Goal: Task Accomplishment & Management: Use online tool/utility

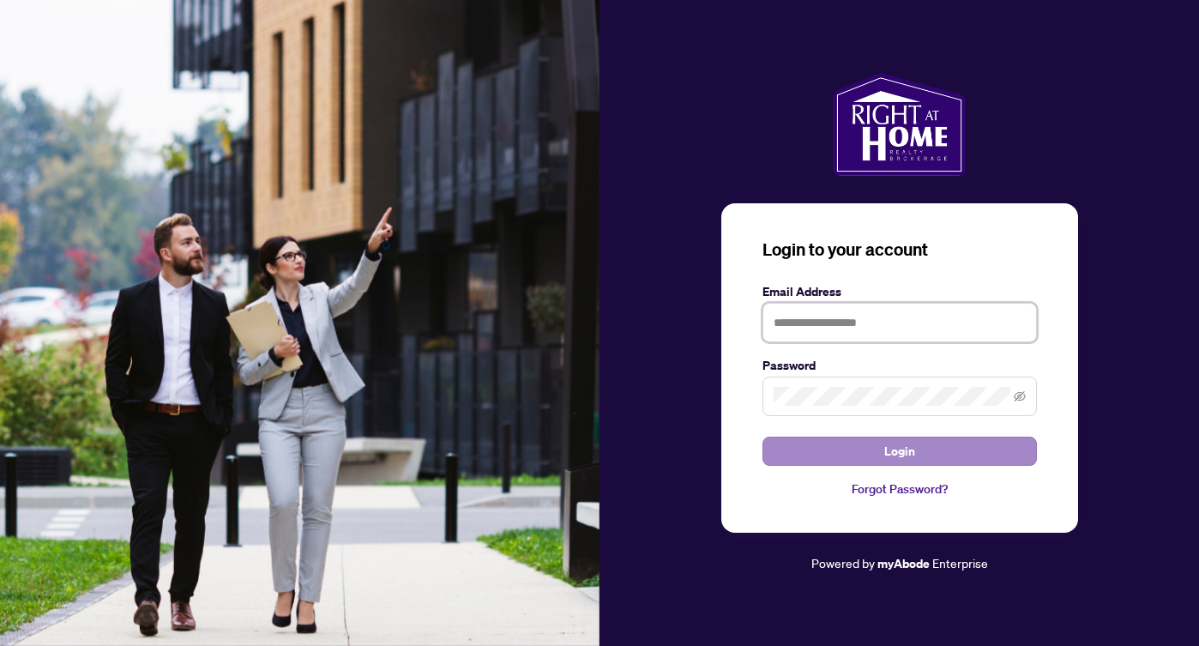
type input "**********"
click at [915, 456] on button "Login" at bounding box center [900, 451] width 275 height 29
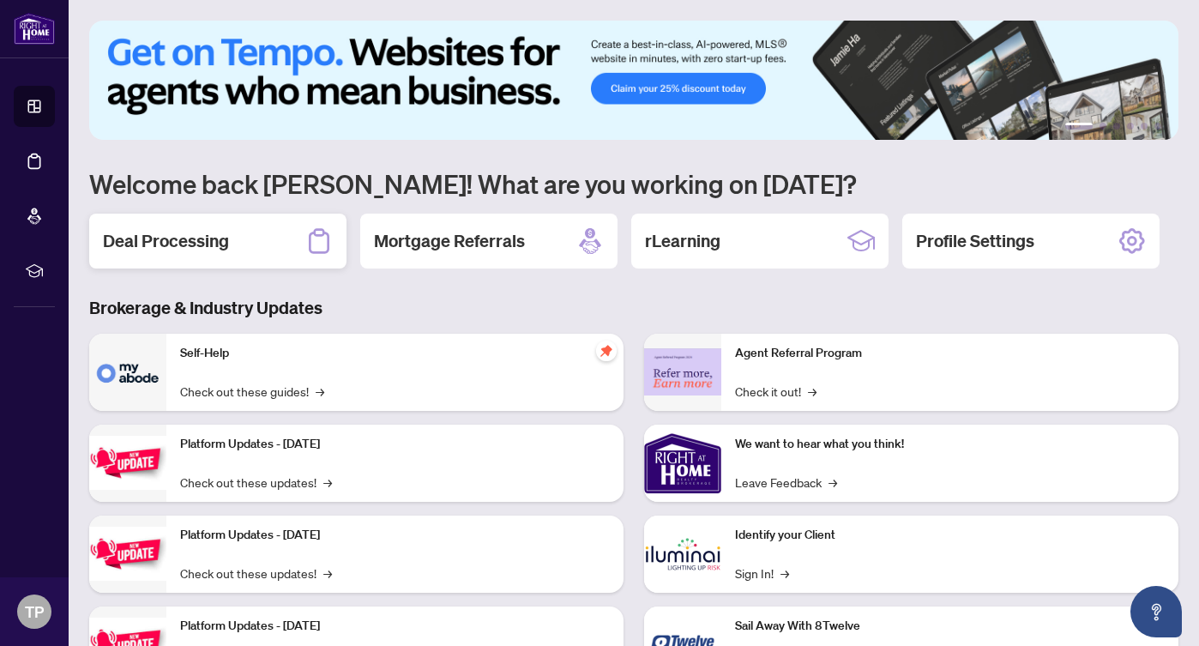
click at [232, 250] on div "Deal Processing" at bounding box center [217, 241] width 257 height 55
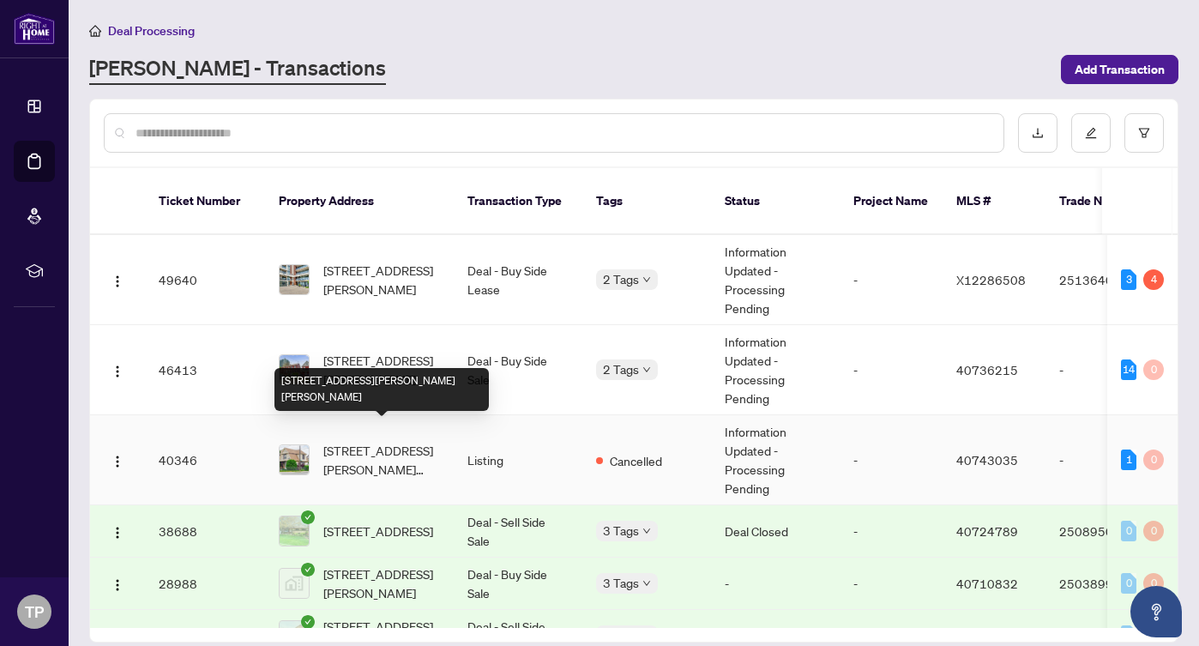
click at [434, 452] on span "[STREET_ADDRESS][PERSON_NAME][PERSON_NAME]" at bounding box center [381, 460] width 117 height 38
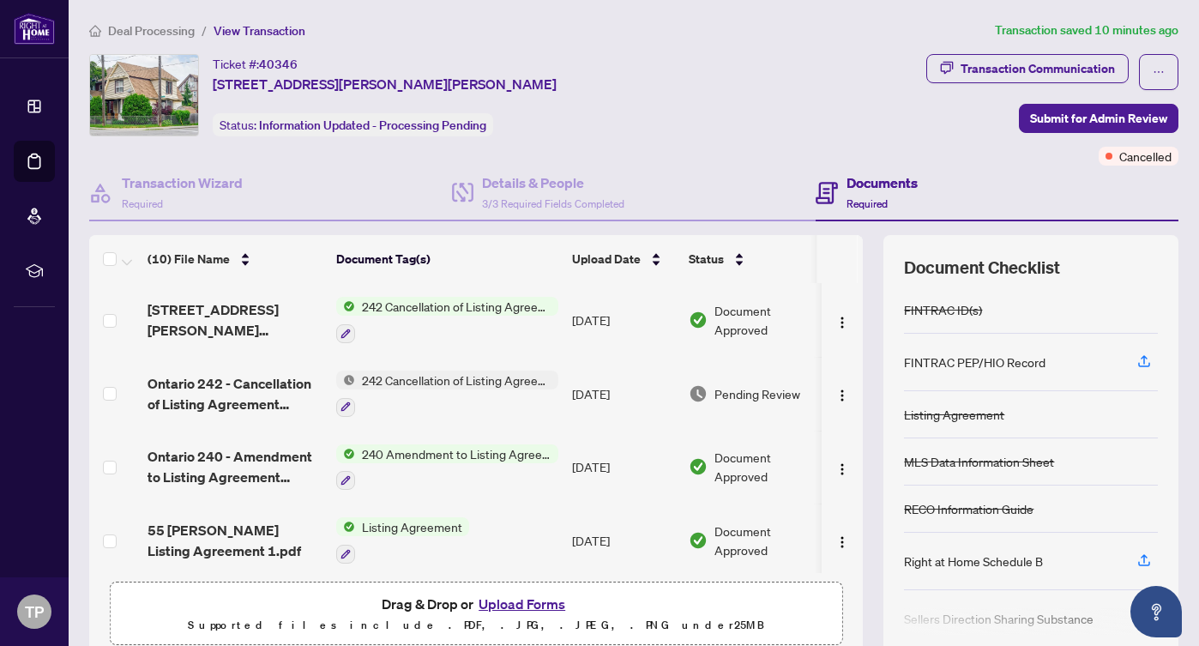
click at [408, 304] on span "242 Cancellation of Listing Agreement - Authority to Offer for Sale" at bounding box center [456, 306] width 203 height 19
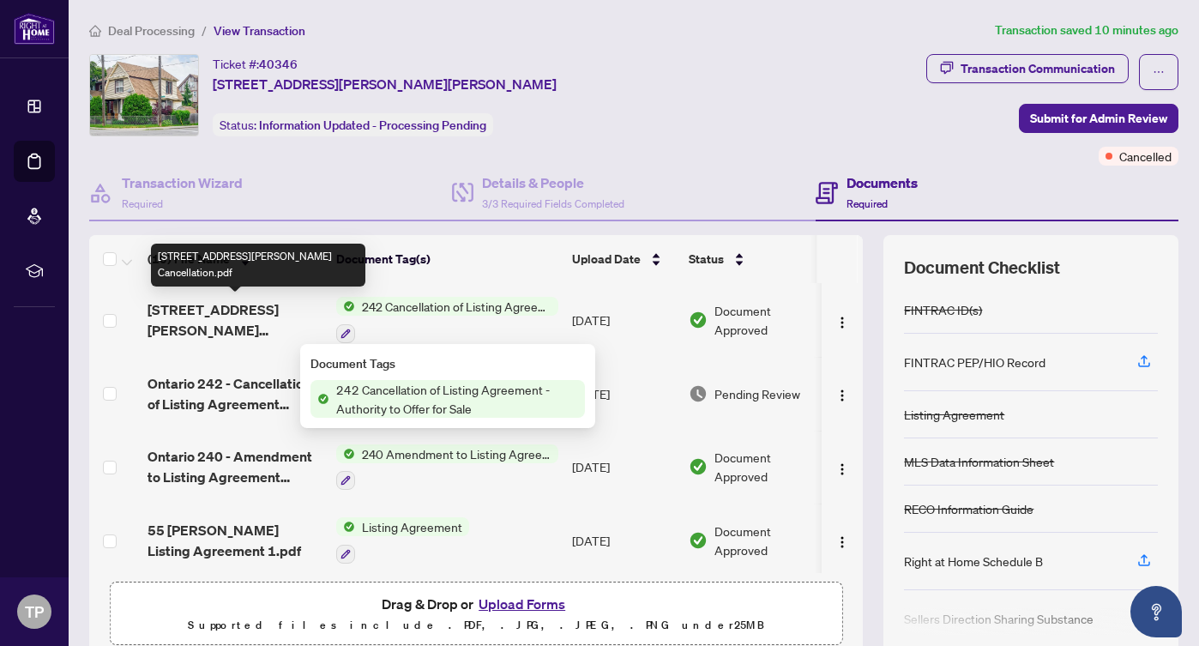
click at [235, 327] on span "[STREET_ADDRESS][PERSON_NAME] Cancellation.pdf" at bounding box center [235, 319] width 175 height 41
